Goal: Complete application form: Complete application form

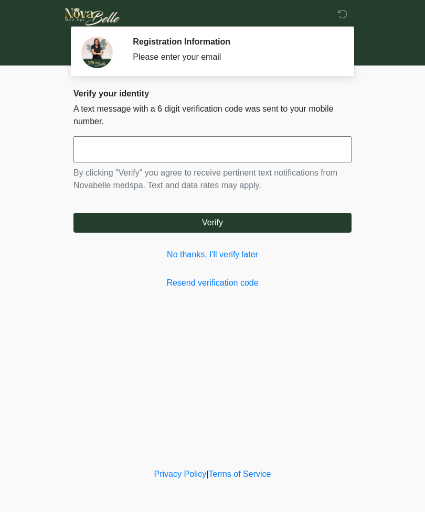
click at [285, 148] on input "text" at bounding box center [212, 149] width 278 height 26
type input "******"
click at [319, 224] on button "Verify" at bounding box center [212, 223] width 278 height 20
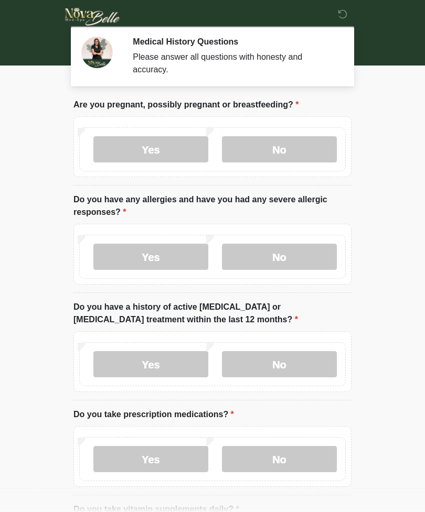
click at [306, 148] on label "No" at bounding box center [279, 149] width 115 height 26
click at [306, 261] on label "No" at bounding box center [279, 257] width 115 height 26
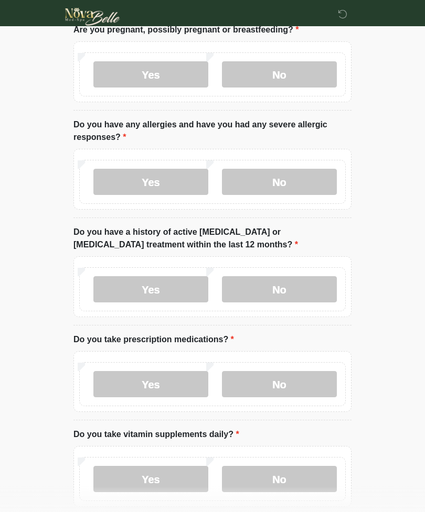
scroll to position [74, 0]
click at [311, 287] on label "No" at bounding box center [279, 290] width 115 height 26
click at [153, 386] on label "Yes" at bounding box center [150, 385] width 115 height 26
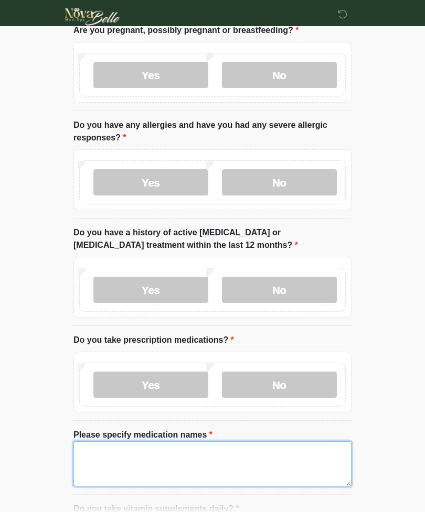
click at [167, 468] on textarea "Please specify medication names" at bounding box center [212, 464] width 278 height 45
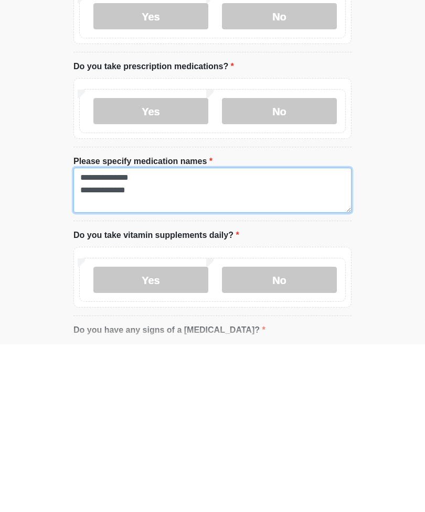
type textarea "**********"
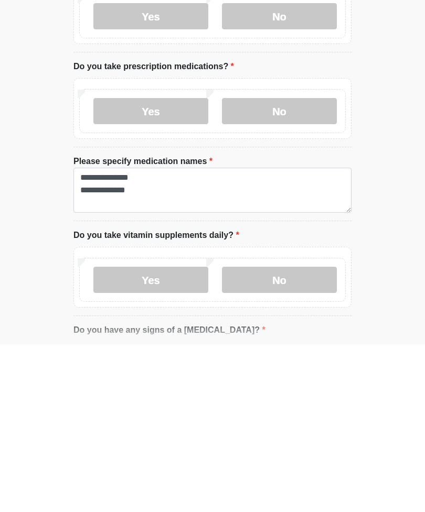
click at [164, 435] on label "Yes" at bounding box center [150, 448] width 115 height 26
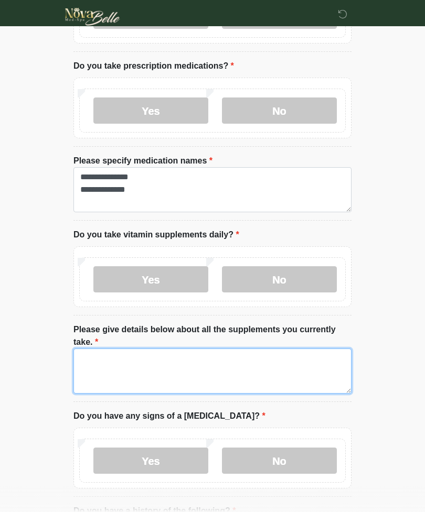
click at [146, 370] on textarea "Please give details below about all the supplements you currently take." at bounding box center [212, 371] width 278 height 45
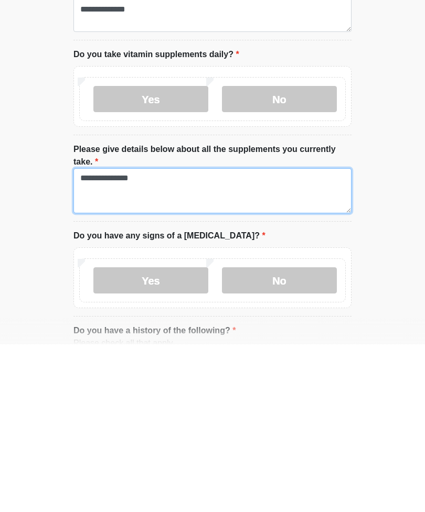
click at [88, 336] on textarea "**********" at bounding box center [212, 358] width 278 height 45
click at [178, 336] on textarea "**********" at bounding box center [212, 358] width 278 height 45
type textarea "**********"
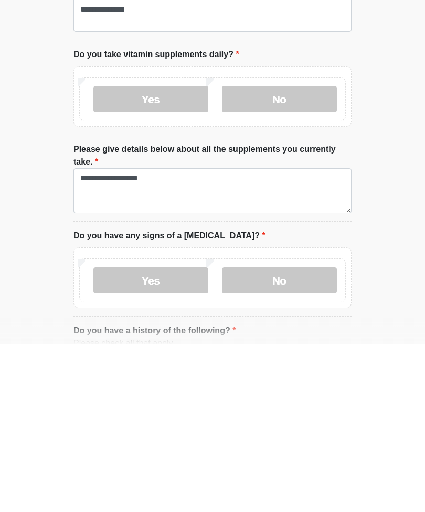
click at [321, 435] on label "No" at bounding box center [279, 448] width 115 height 26
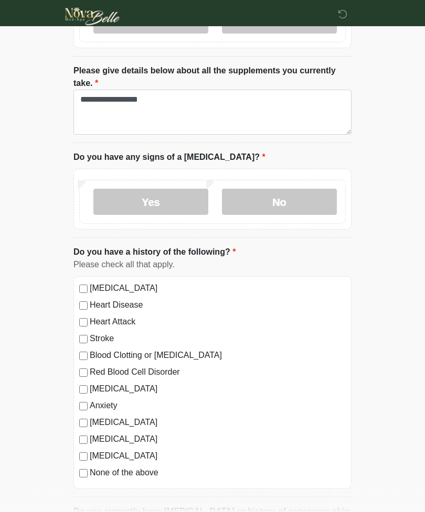
scroll to position [609, 0]
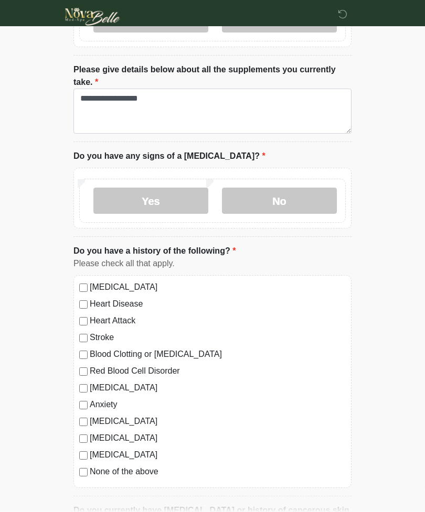
click at [83, 278] on div "[MEDICAL_DATA] Heart Disease Heart Attack Stroke Blood Clotting or [MEDICAL_DAT…" at bounding box center [212, 381] width 278 height 213
click at [77, 284] on div "[MEDICAL_DATA] Heart Disease Heart Attack Stroke Blood Clotting or [MEDICAL_DAT…" at bounding box center [212, 381] width 278 height 213
click at [91, 283] on label "[MEDICAL_DATA]" at bounding box center [218, 287] width 256 height 13
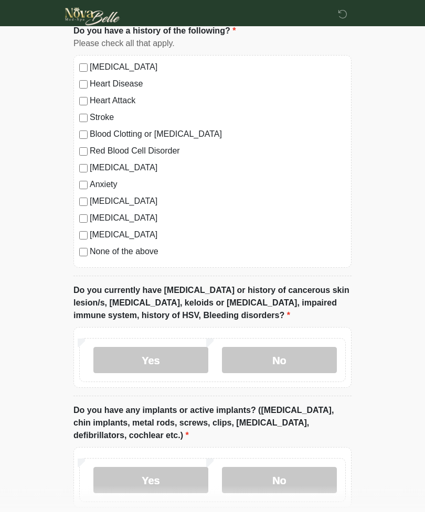
scroll to position [829, 0]
click at [306, 370] on label "No" at bounding box center [279, 361] width 115 height 26
click at [318, 479] on label "No" at bounding box center [279, 481] width 115 height 26
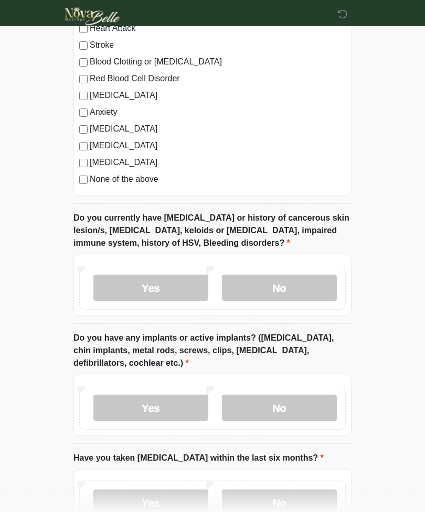
scroll to position [977, 0]
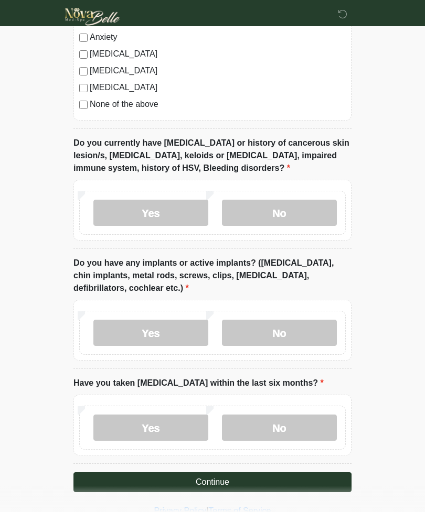
click at [308, 430] on label "No" at bounding box center [279, 428] width 115 height 26
click at [320, 484] on button "Continue" at bounding box center [212, 483] width 278 height 20
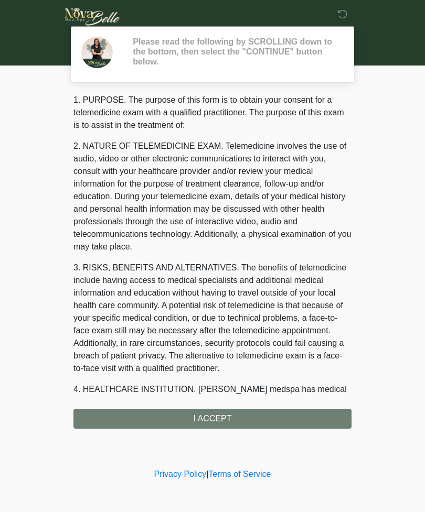
scroll to position [0, 0]
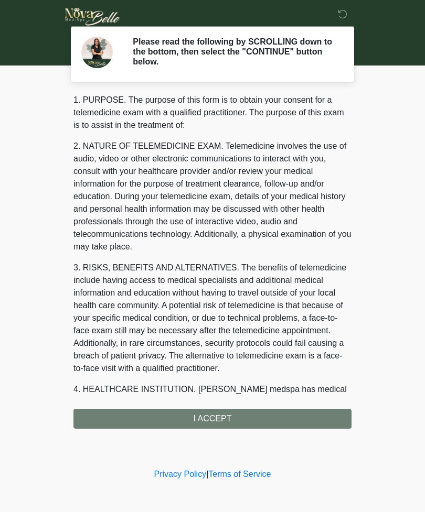
click at [309, 422] on div "1. PURPOSE. The purpose of this form is to obtain your consent for a telemedici…" at bounding box center [212, 261] width 278 height 335
click at [263, 426] on div "1. PURPOSE. The purpose of this form is to obtain your consent for a telemedici…" at bounding box center [212, 261] width 278 height 335
click at [255, 421] on div "1. PURPOSE. The purpose of this form is to obtain your consent for a telemedici…" at bounding box center [212, 261] width 278 height 335
click at [313, 414] on div "1. PURPOSE. The purpose of this form is to obtain your consent for a telemedici…" at bounding box center [212, 261] width 278 height 335
click at [267, 417] on div "1. PURPOSE. The purpose of this form is to obtain your consent for a telemedici…" at bounding box center [212, 261] width 278 height 335
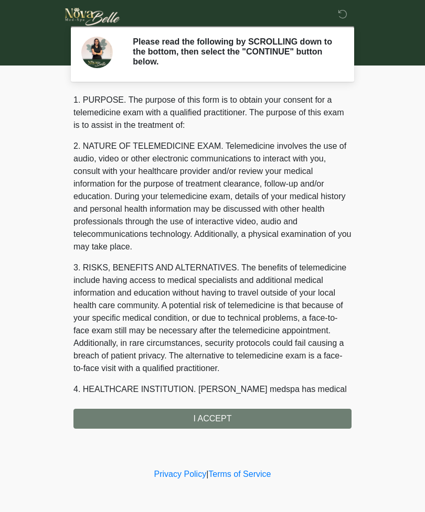
click at [250, 420] on div "1. PURPOSE. The purpose of this form is to obtain your consent for a telemedici…" at bounding box center [212, 261] width 278 height 335
click at [152, 424] on div "1. PURPOSE. The purpose of this form is to obtain your consent for a telemedici…" at bounding box center [212, 261] width 278 height 335
click at [217, 419] on div "1. PURPOSE. The purpose of this form is to obtain your consent for a telemedici…" at bounding box center [212, 261] width 278 height 335
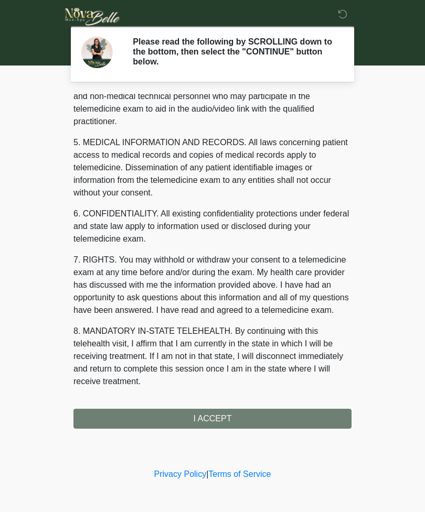
scroll to position [306, 0]
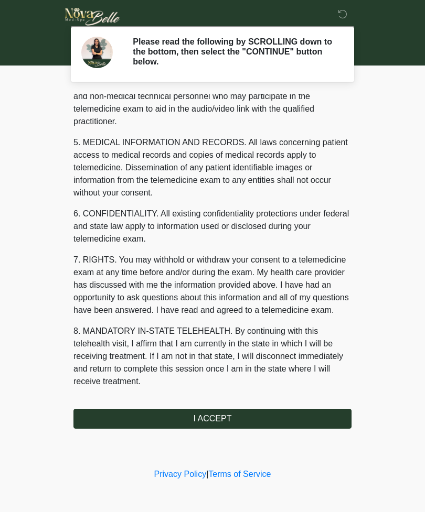
click at [316, 422] on button "I ACCEPT" at bounding box center [212, 419] width 278 height 20
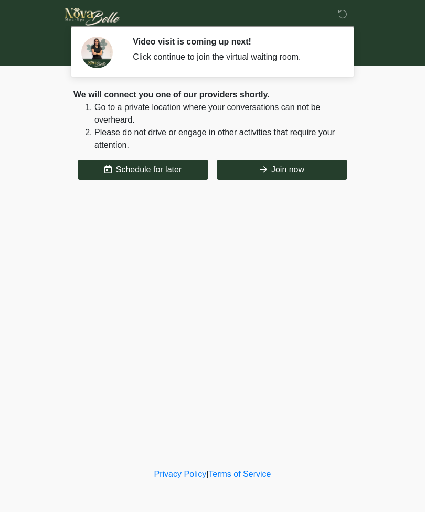
click at [320, 170] on button "Join now" at bounding box center [282, 170] width 131 height 20
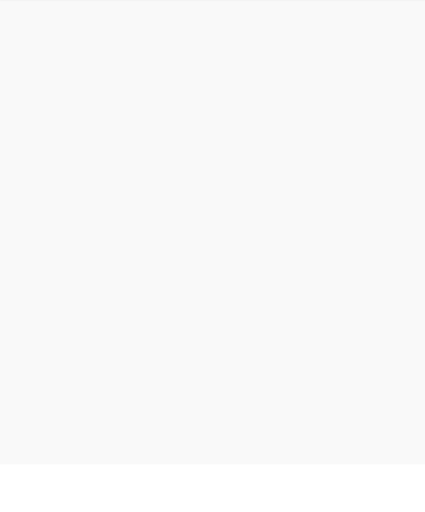
scroll to position [3, 0]
